Goal: Task Accomplishment & Management: Complete application form

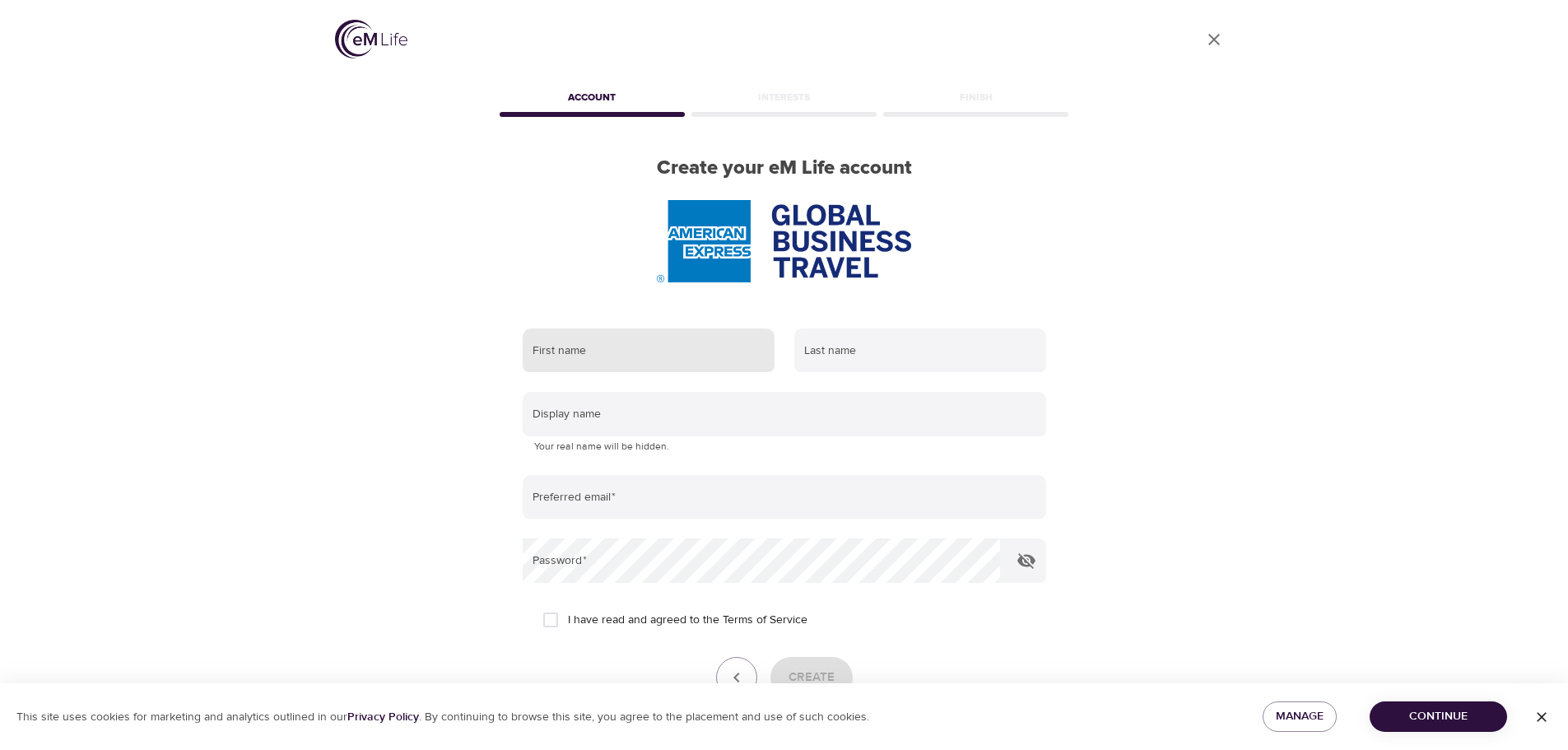
click at [623, 351] on input "text" at bounding box center [649, 350] width 252 height 44
type input "Amr"
type input "Eltanbouly"
type input "[EMAIL_ADDRESS][DOMAIN_NAME]"
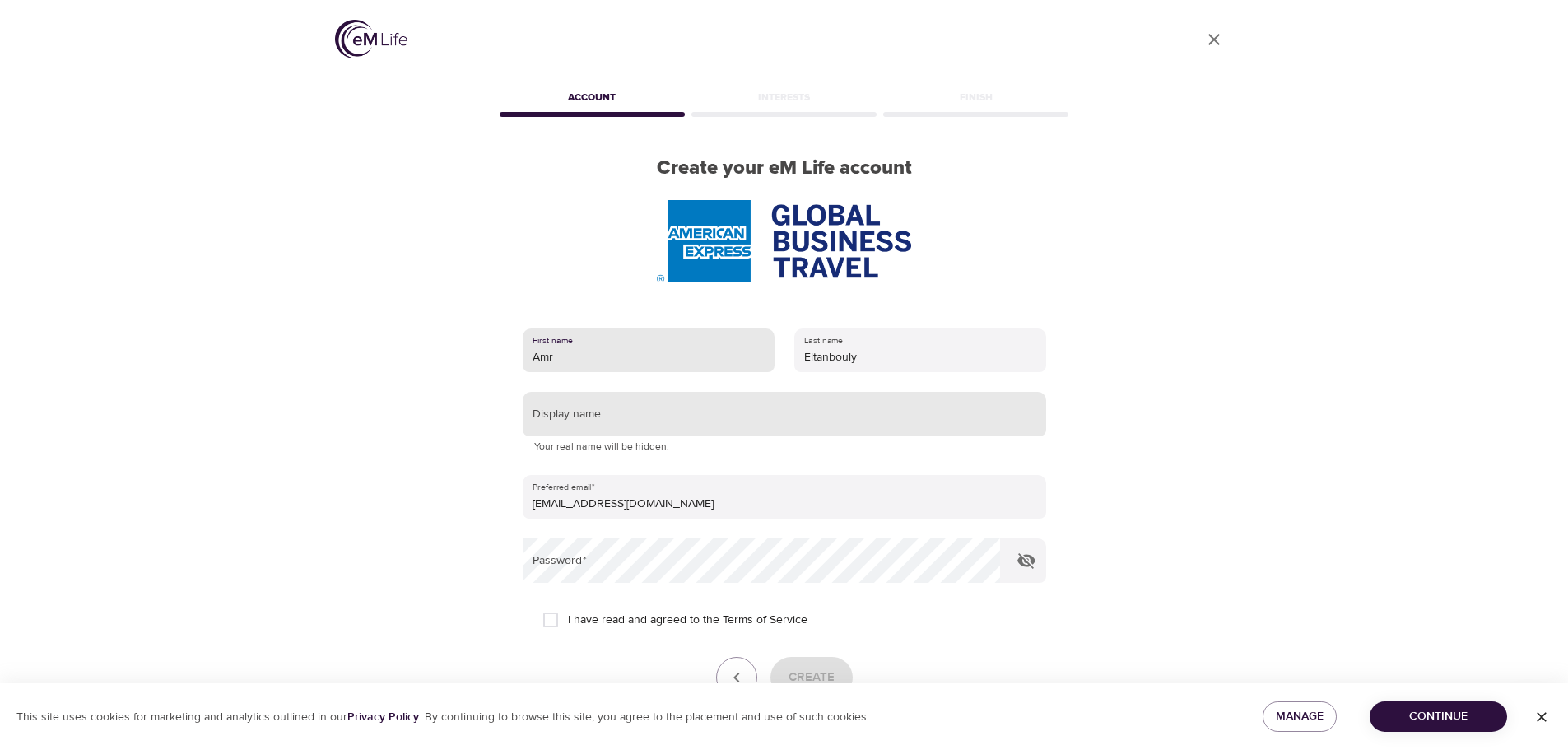
click at [657, 431] on input "text" at bounding box center [785, 414] width 524 height 44
click at [662, 417] on input "text" at bounding box center [785, 414] width 524 height 44
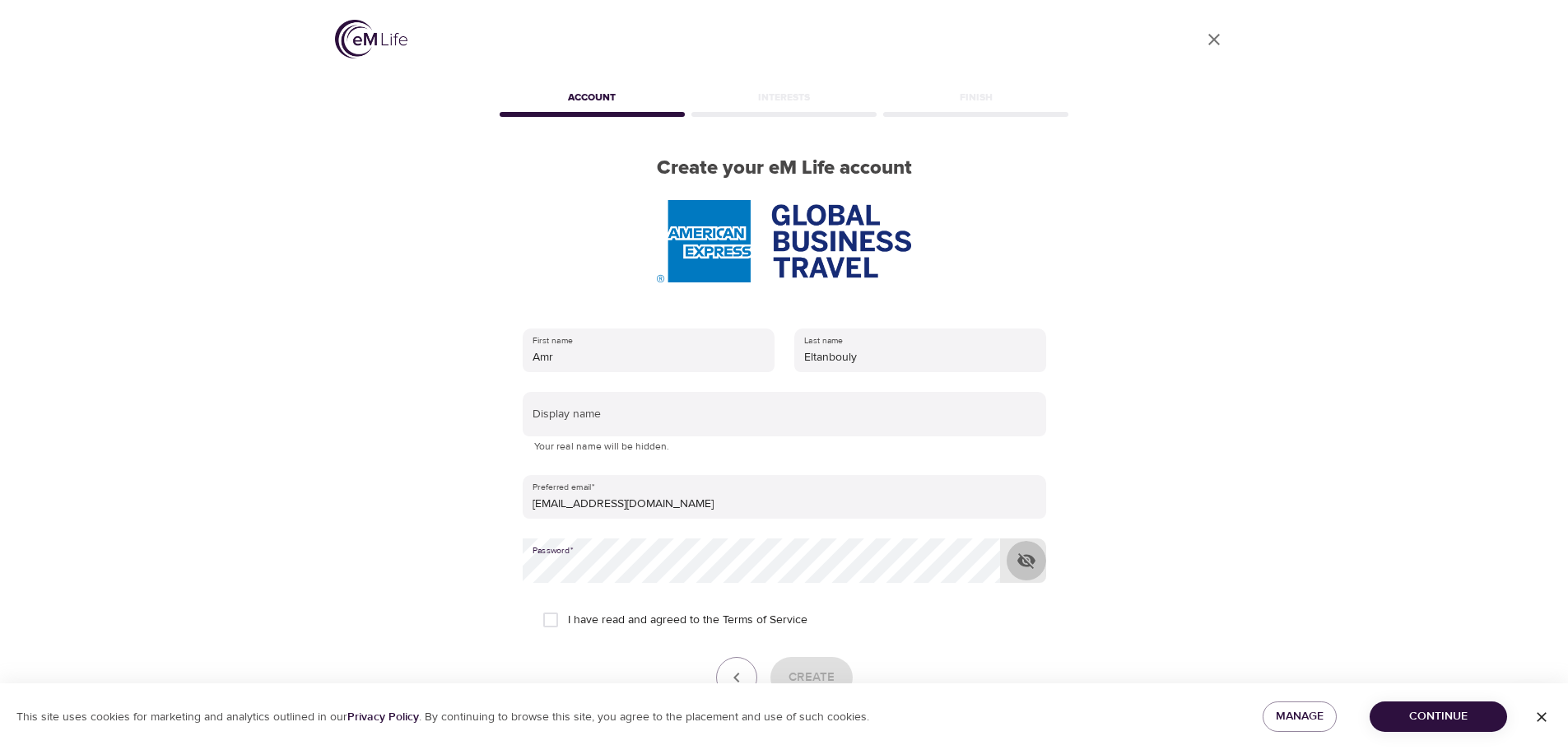
click at [1032, 551] on button "button" at bounding box center [1026, 560] width 40 height 40
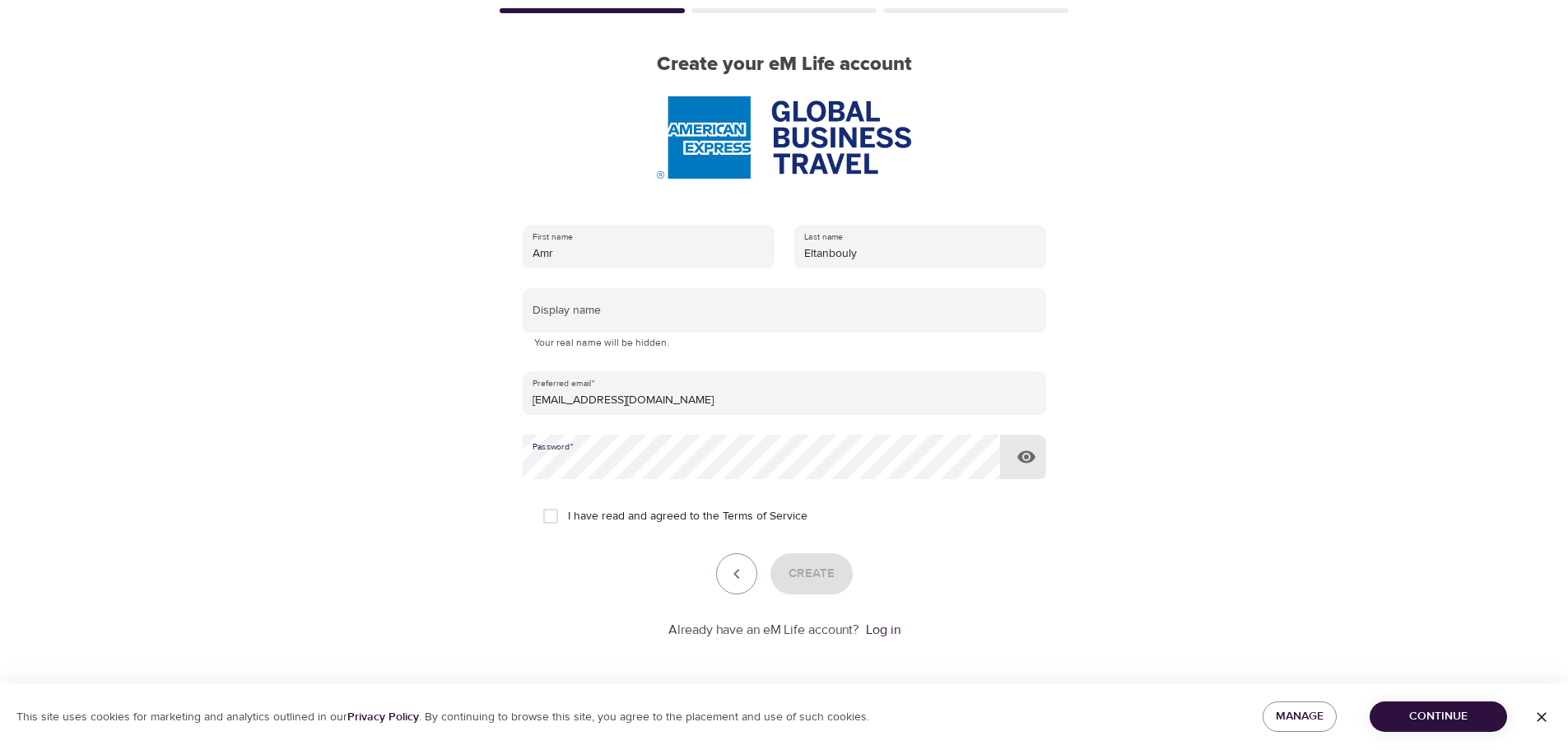
scroll to position [105, 0]
click at [560, 518] on input "I have read and agreed to the Terms of Service" at bounding box center [550, 515] width 34 height 34
checkbox input "true"
click at [817, 574] on span "Create" at bounding box center [811, 573] width 46 height 21
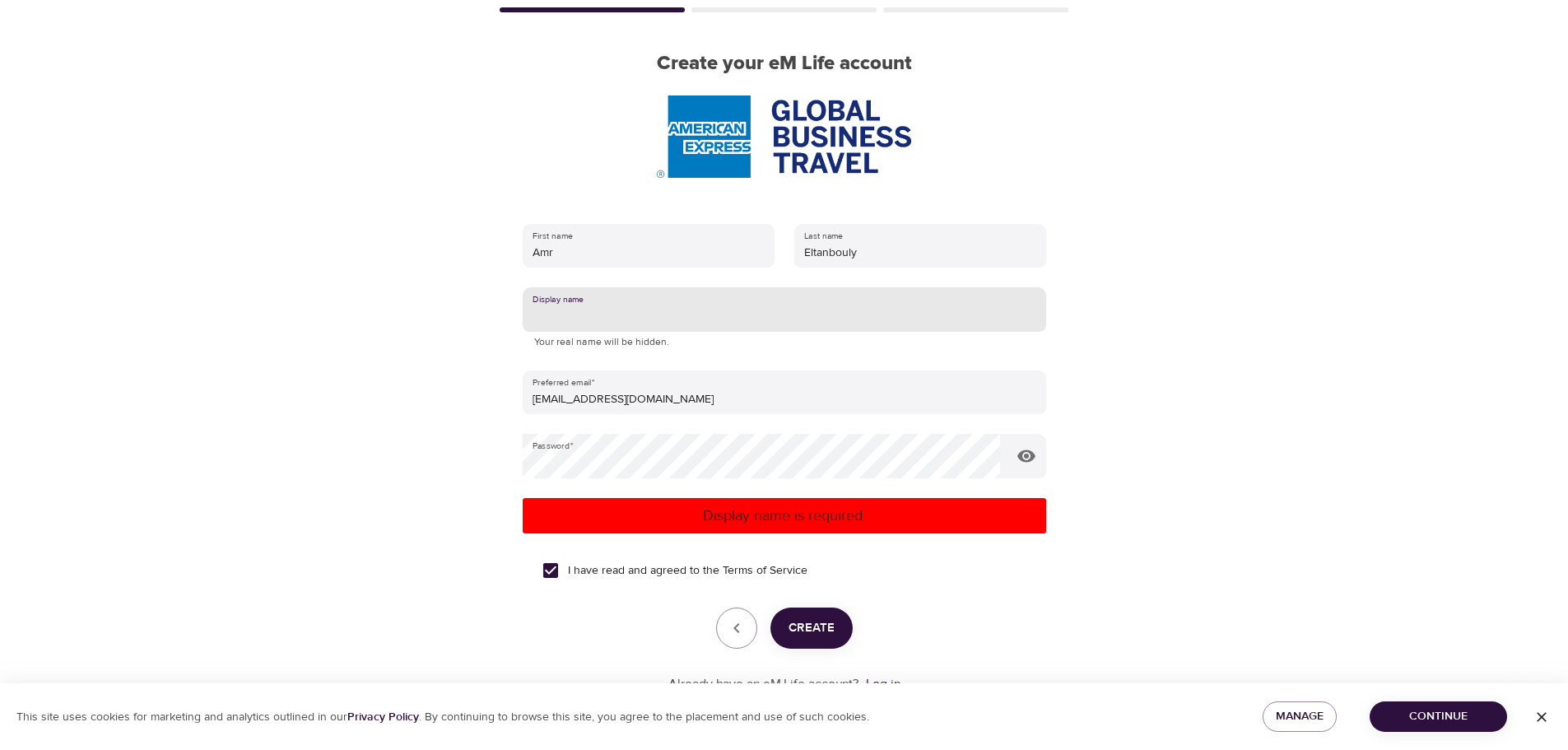
click at [666, 296] on input "text" at bounding box center [785, 310] width 524 height 44
type input "Amr"
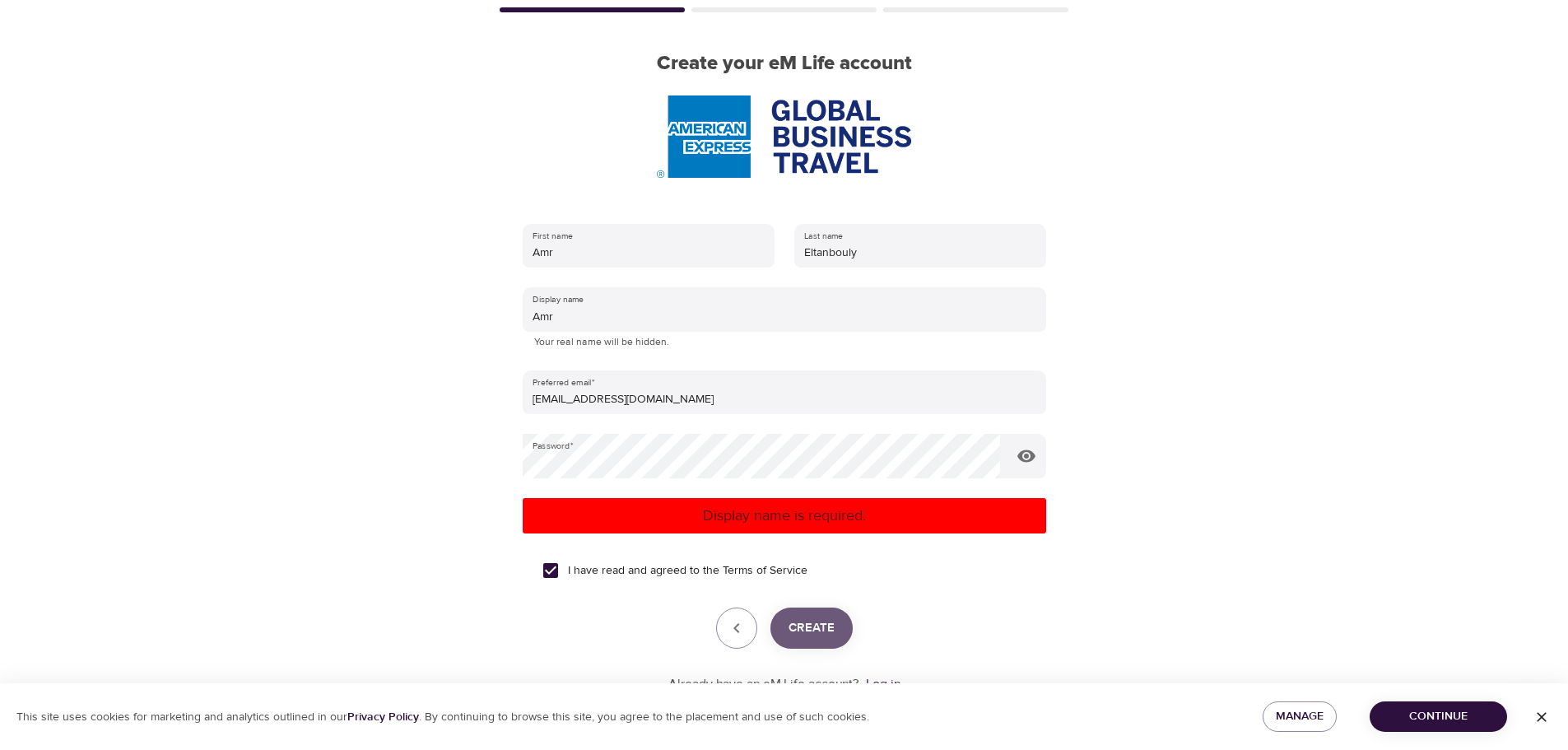
click at [795, 613] on button "Create" at bounding box center [810, 628] width 82 height 41
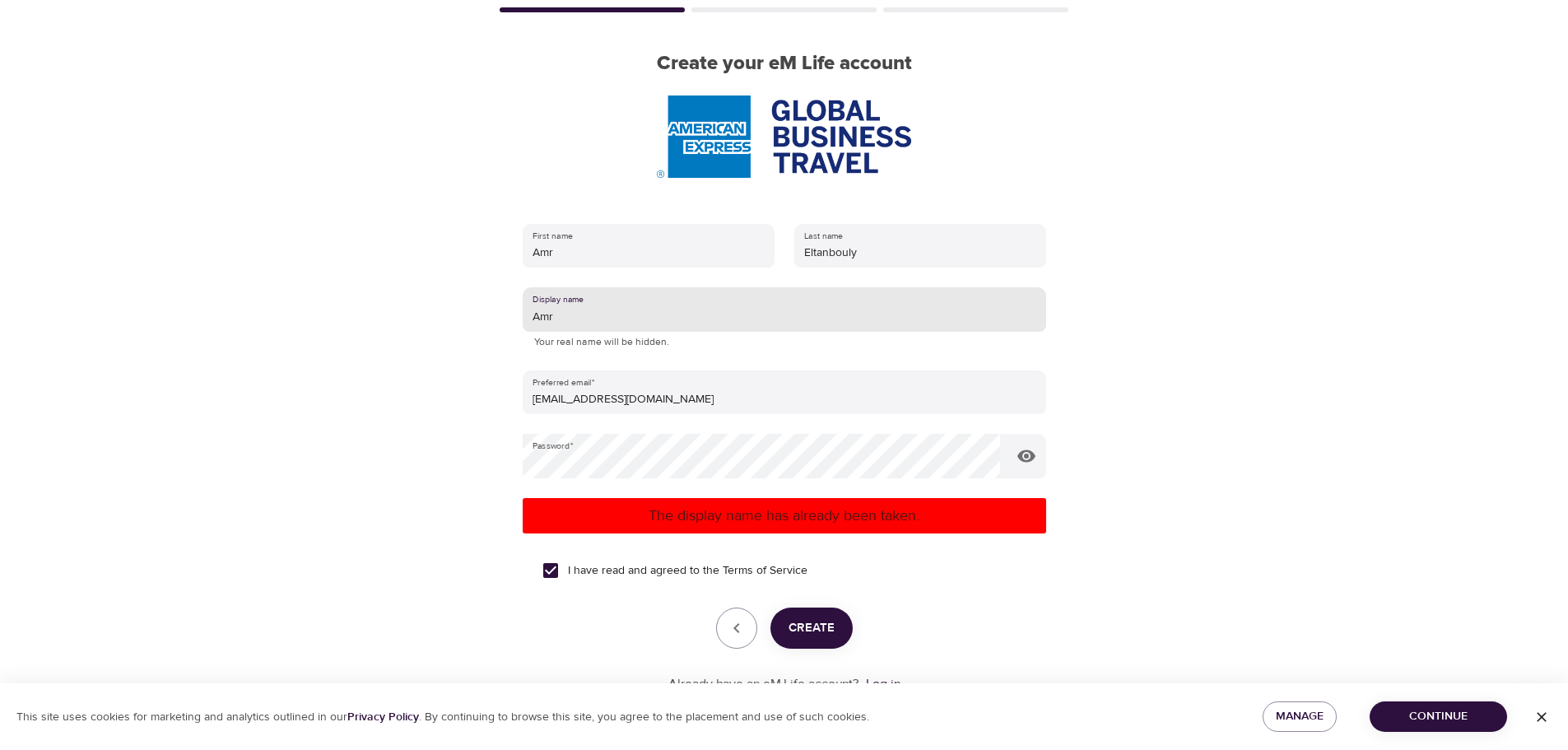
drag, startPoint x: 574, startPoint y: 308, endPoint x: 459, endPoint y: 308, distance: 115.0
click at [459, 308] on div "User Profile Account Interests Finish Create your eM Life account First name Am…" at bounding box center [784, 270] width 938 height 750
type input "e"
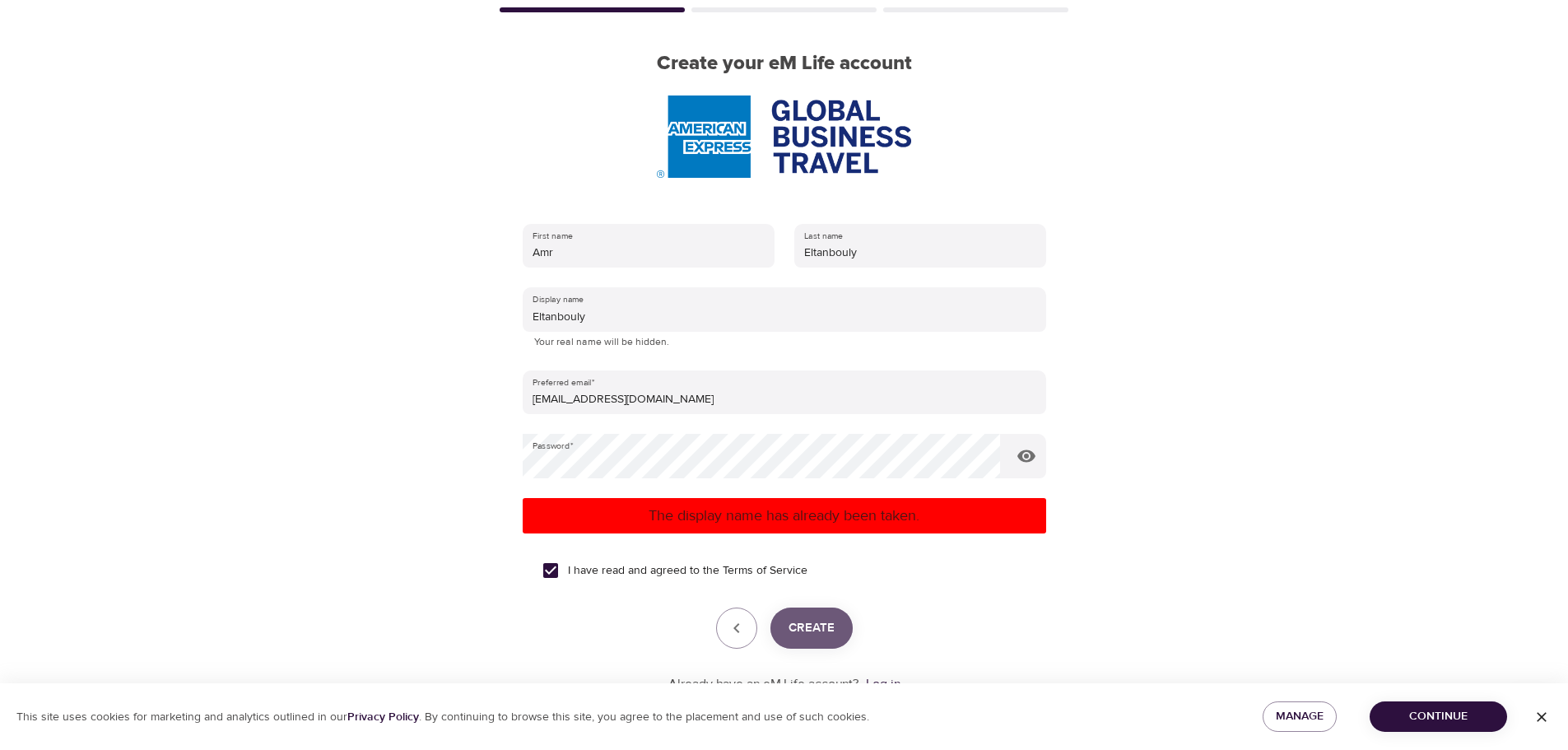
click at [825, 628] on span "Create" at bounding box center [811, 628] width 46 height 21
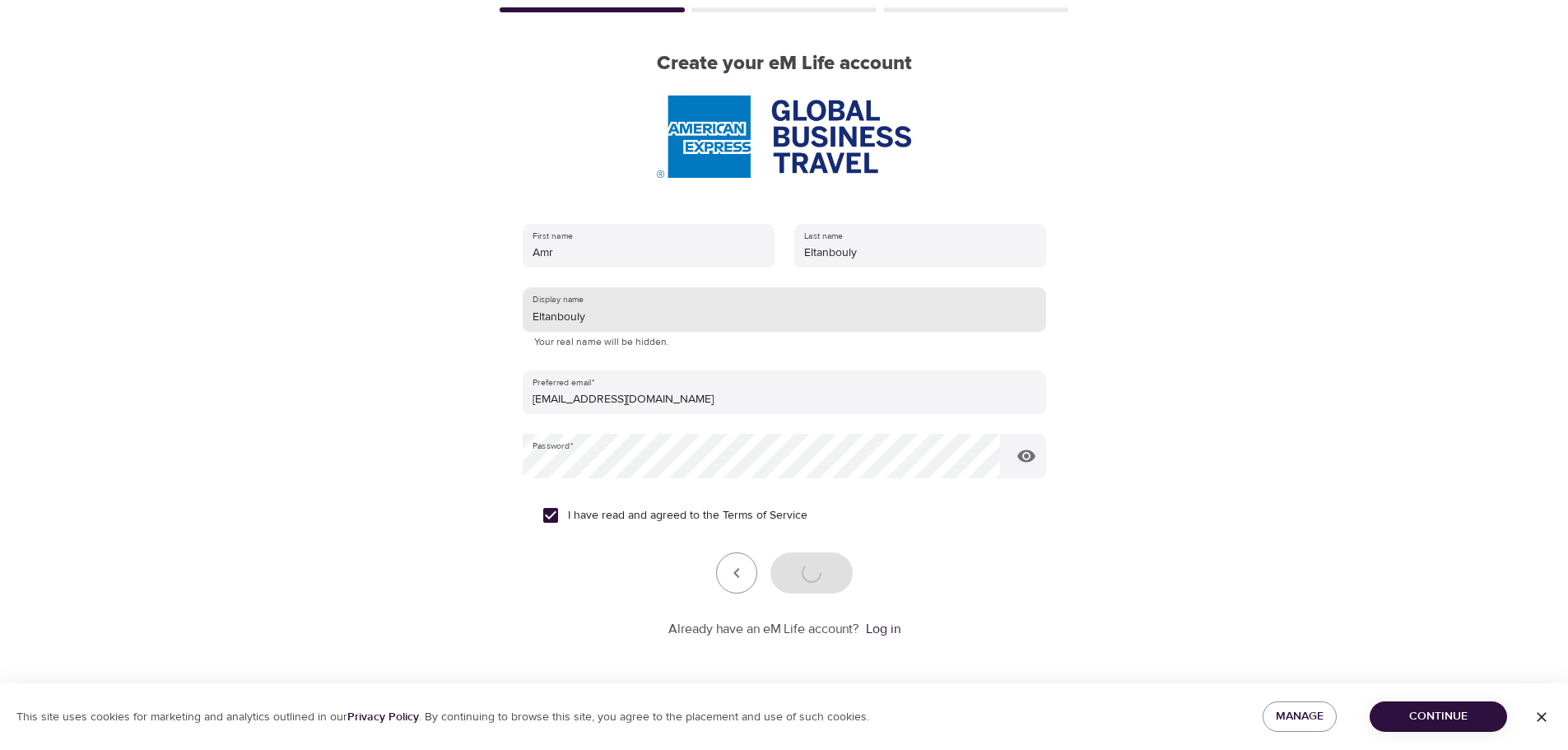
click at [596, 312] on input "Eltanbouly" at bounding box center [785, 310] width 524 height 44
type input "Eltanbouly"
click at [833, 566] on div "Create" at bounding box center [785, 573] width 524 height 41
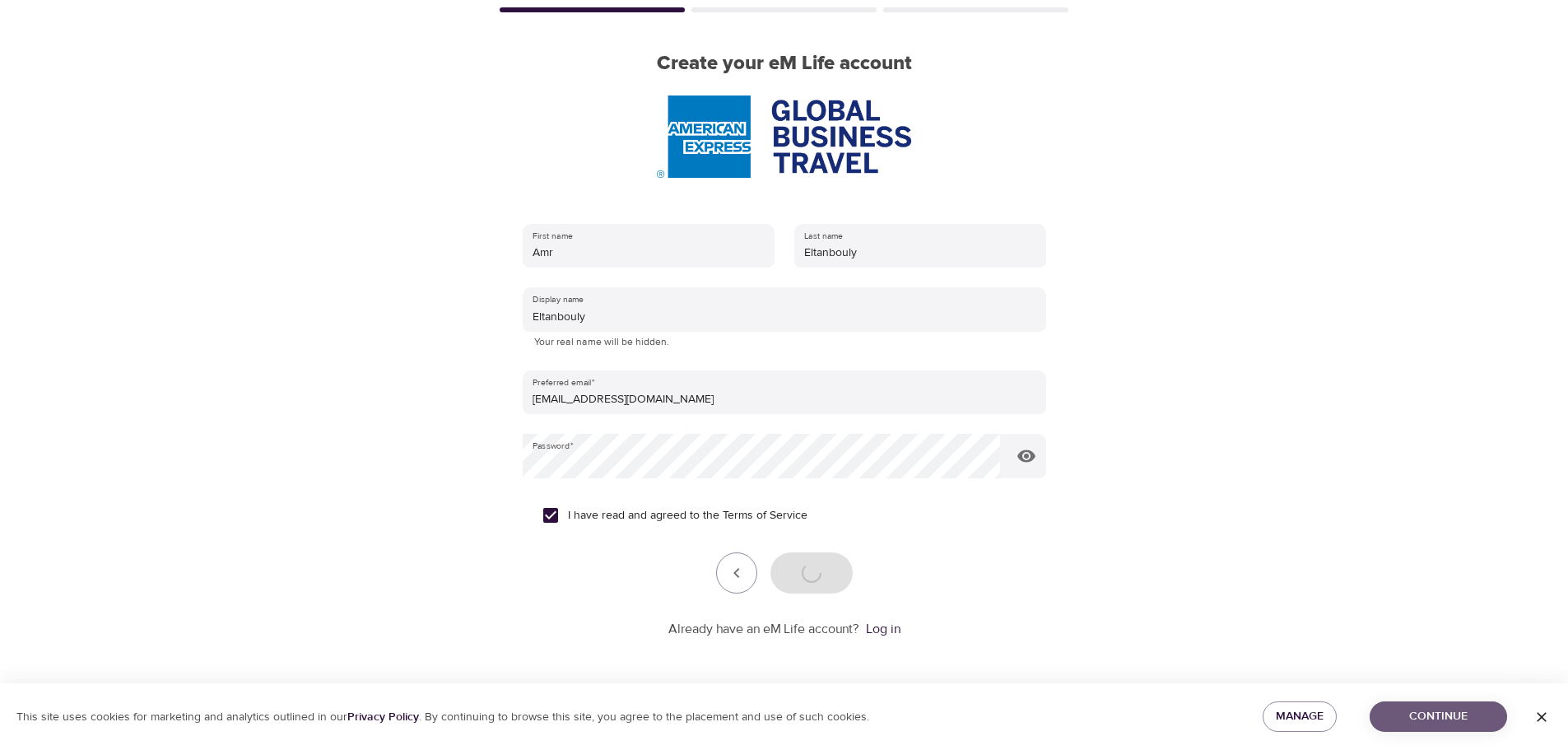
click at [1466, 704] on button "Continue" at bounding box center [1438, 716] width 138 height 31
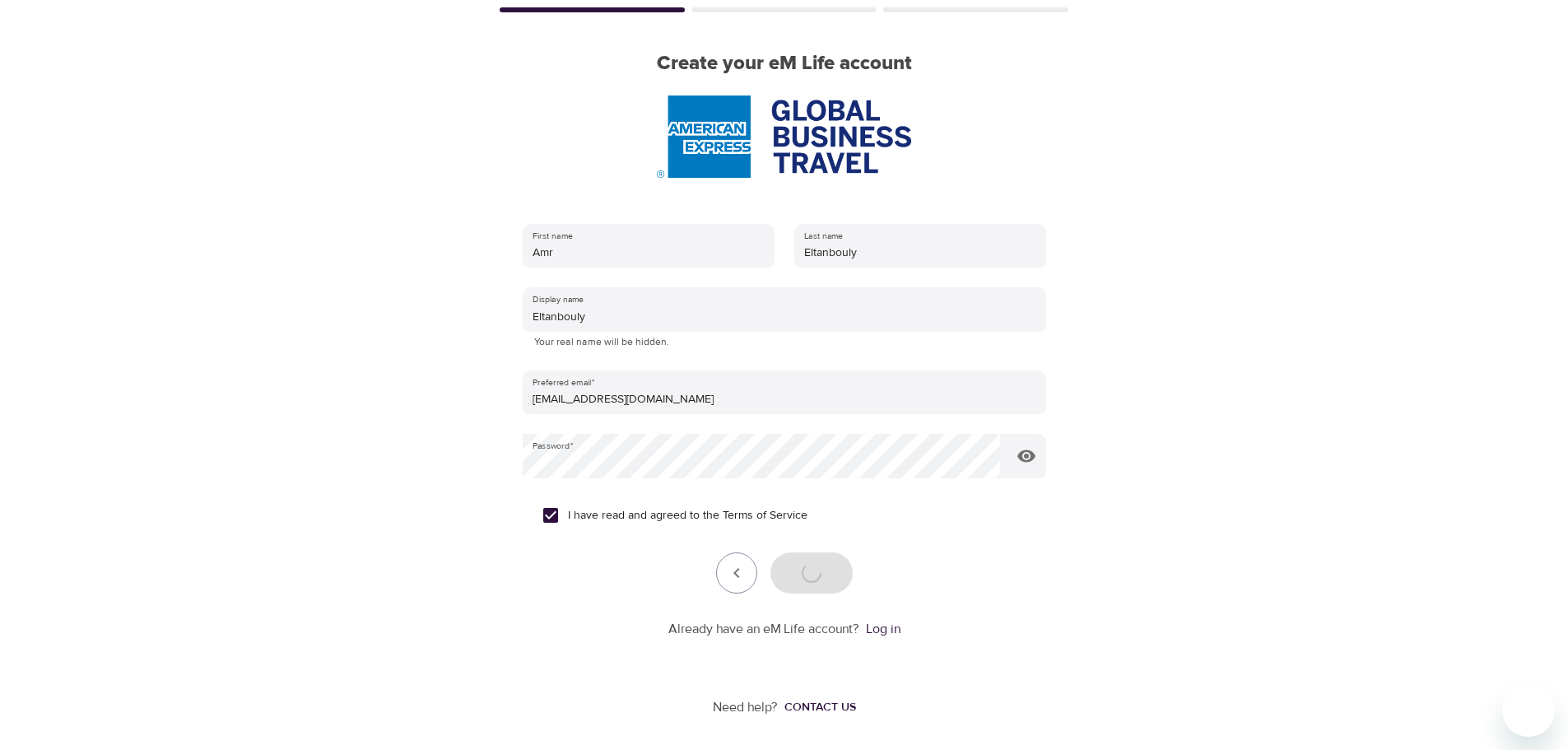
click at [818, 570] on div "Create" at bounding box center [785, 573] width 524 height 41
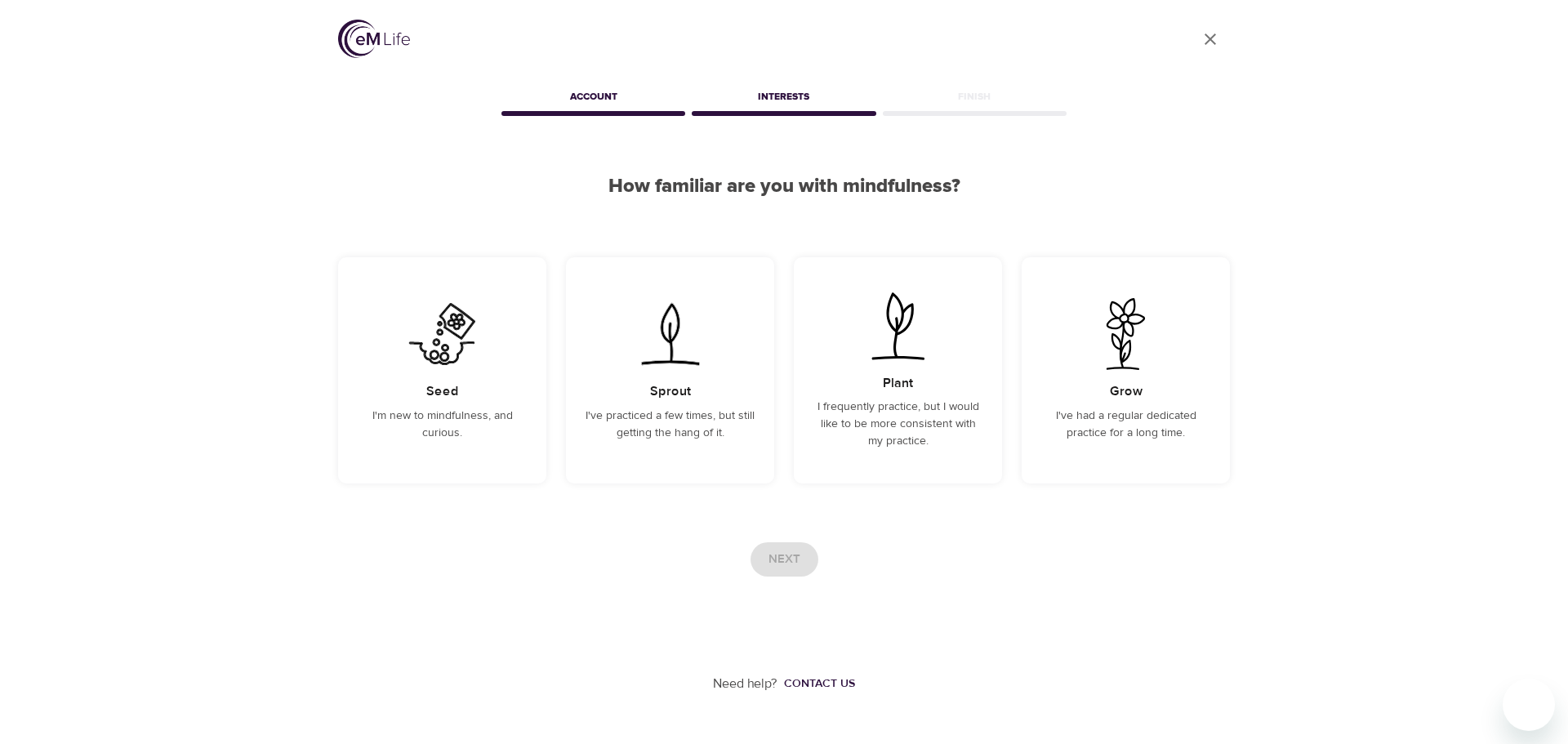
click at [934, 97] on div "Finish" at bounding box center [974, 99] width 190 height 32
